Goal: Obtain resource: Obtain resource

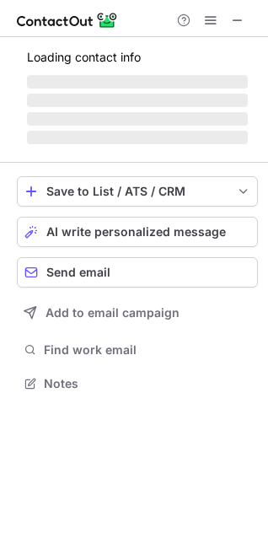
scroll to position [394, 268]
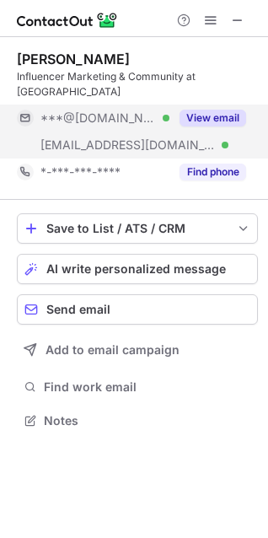
click at [226, 110] on button "View email" at bounding box center [213, 118] width 67 height 17
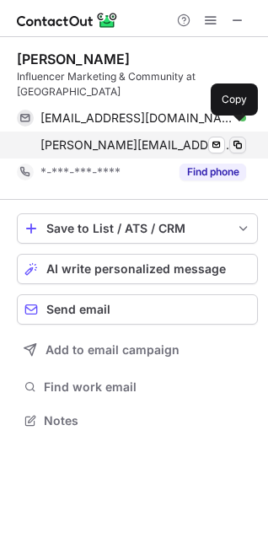
click at [243, 138] on span at bounding box center [237, 144] width 13 height 13
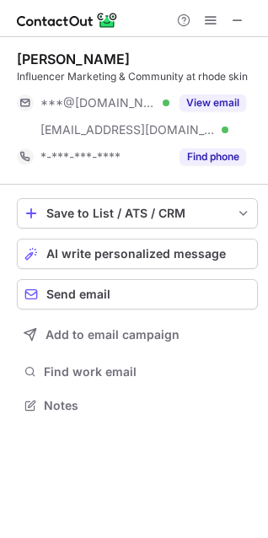
scroll to position [394, 268]
click at [231, 16] on span at bounding box center [237, 19] width 13 height 13
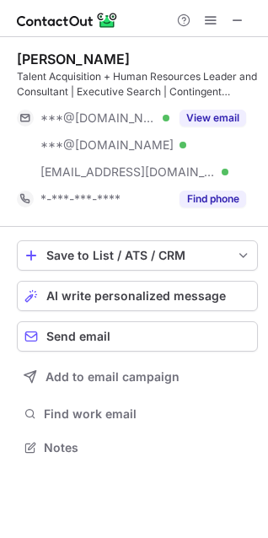
scroll to position [436, 268]
click at [239, 17] on span at bounding box center [237, 19] width 13 height 13
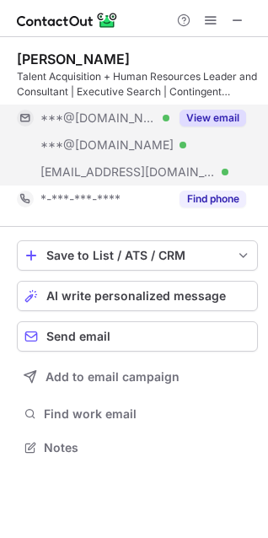
click at [234, 120] on button "View email" at bounding box center [213, 118] width 67 height 17
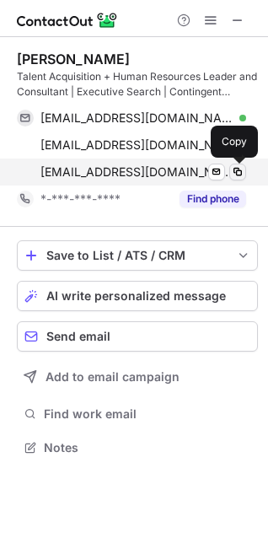
click at [240, 173] on span at bounding box center [237, 171] width 13 height 13
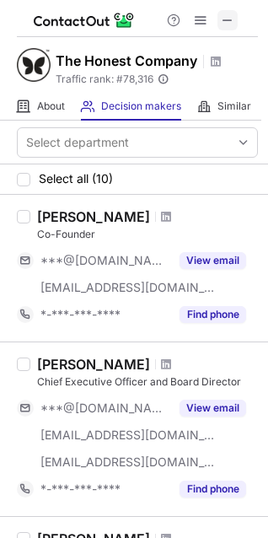
click at [227, 20] on span at bounding box center [227, 19] width 13 height 13
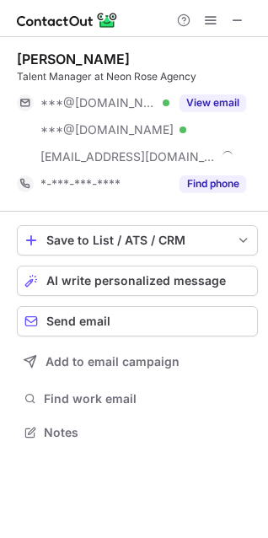
scroll to position [421, 268]
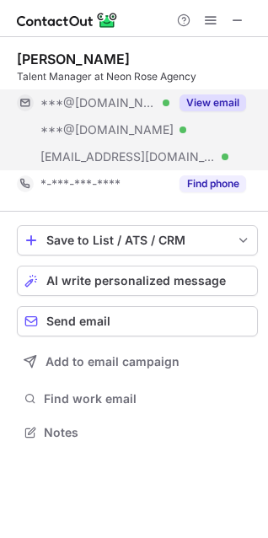
click at [234, 104] on button "View email" at bounding box center [213, 102] width 67 height 17
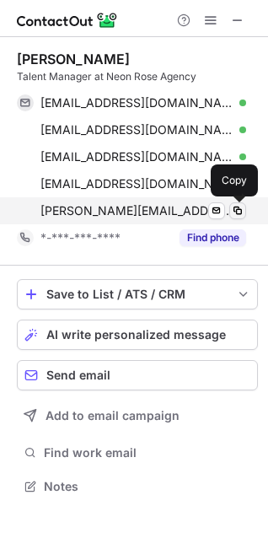
click at [240, 214] on span at bounding box center [237, 210] width 13 height 13
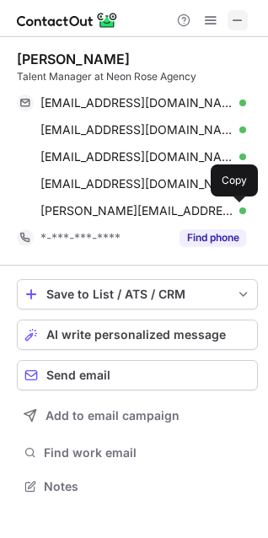
click at [236, 20] on span at bounding box center [237, 19] width 13 height 13
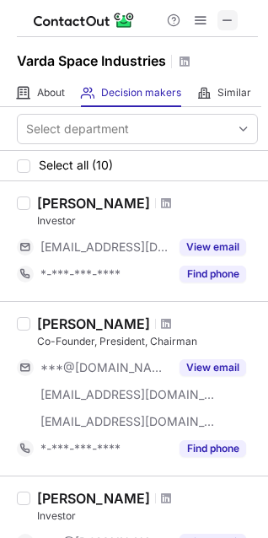
click at [225, 18] on span at bounding box center [227, 19] width 13 height 13
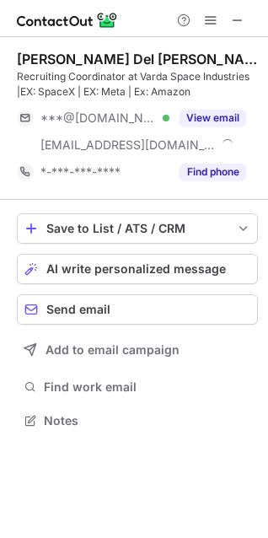
scroll to position [409, 268]
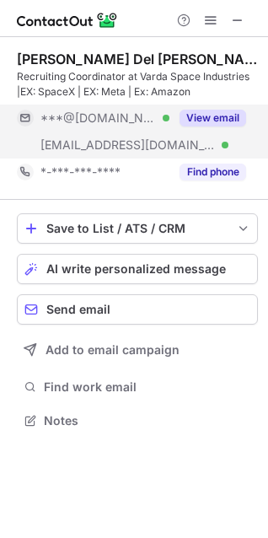
click at [208, 122] on button "View email" at bounding box center [213, 118] width 67 height 17
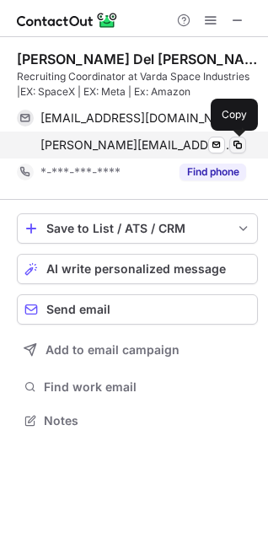
click at [236, 149] on span at bounding box center [237, 144] width 13 height 13
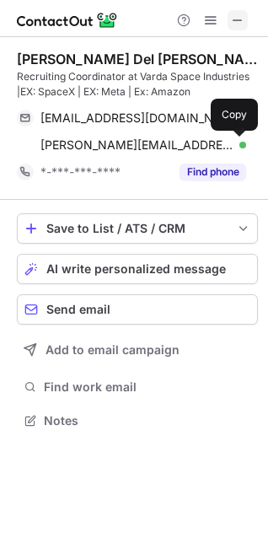
click at [241, 17] on span at bounding box center [237, 19] width 13 height 13
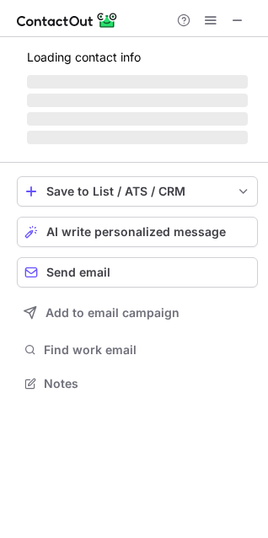
scroll to position [394, 268]
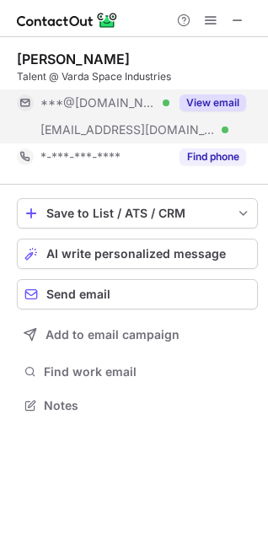
click at [191, 100] on button "View email" at bounding box center [213, 102] width 67 height 17
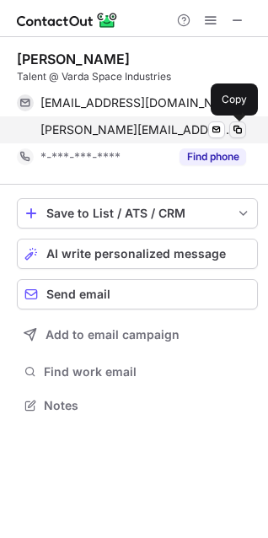
click at [237, 133] on span at bounding box center [237, 129] width 13 height 13
